Goal: Browse casually: Explore the website without a specific task or goal

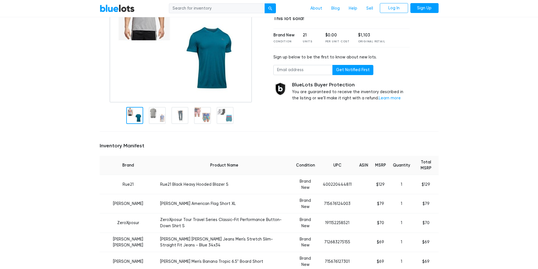
scroll to position [79, 0]
drag, startPoint x: 408, startPoint y: 162, endPoint x: 390, endPoint y: 162, distance: 18.1
click at [390, 162] on th "Quantity" at bounding box center [402, 165] width 24 height 19
copy th "Quantity"
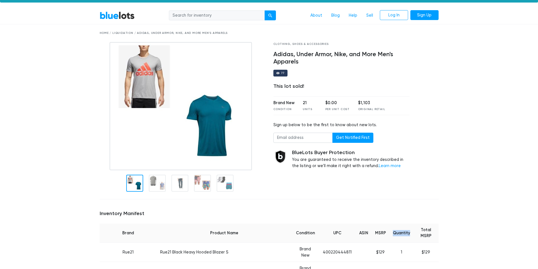
scroll to position [0, 0]
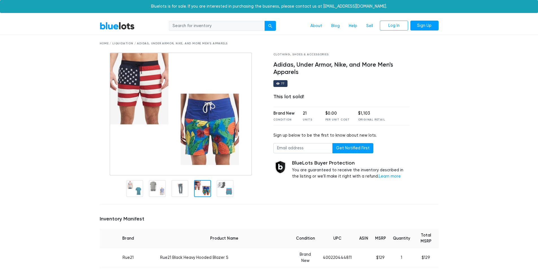
click at [101, 21] on div "BlueLots About Blog Help Sell Log In Sign Up" at bounding box center [270, 26] width 348 height 11
click at [110, 23] on link "BlueLots" at bounding box center [117, 26] width 35 height 8
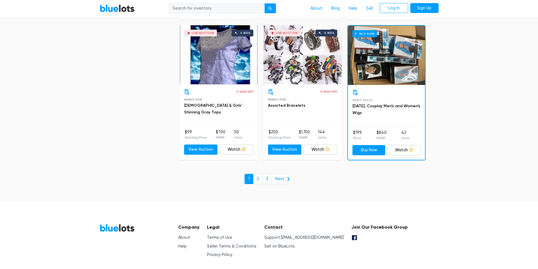
scroll to position [2408, 0]
click at [262, 180] on link "2" at bounding box center [258, 179] width 10 height 10
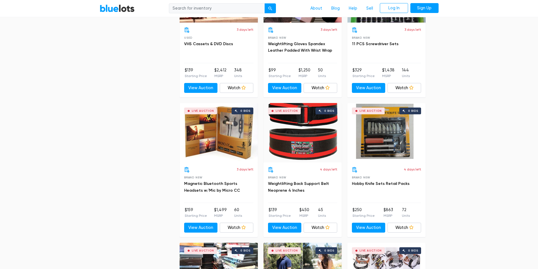
scroll to position [937, 0]
